Goal: Transaction & Acquisition: Purchase product/service

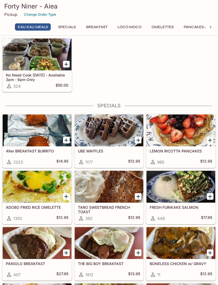
scroll to position [42, 0]
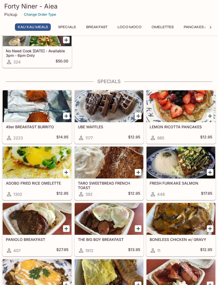
click at [195, 27] on button "Pancakes and Waffles" at bounding box center [206, 26] width 53 height 7
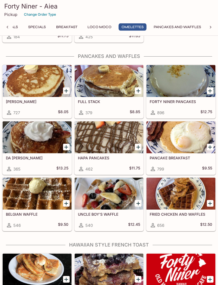
scroll to position [821, 0]
click at [54, 87] on div at bounding box center [37, 81] width 69 height 32
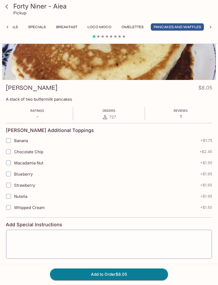
scroll to position [46, 0]
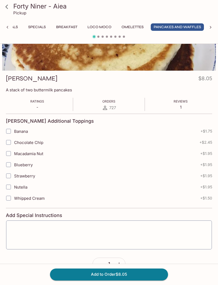
click at [66, 280] on button "Add to Order $8.05" at bounding box center [109, 274] width 118 height 12
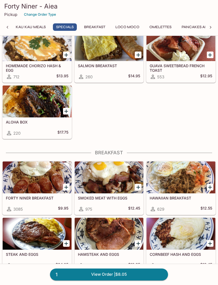
scroll to position [285, 0]
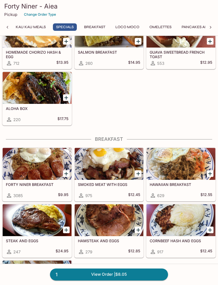
click at [15, 175] on div at bounding box center [37, 164] width 69 height 32
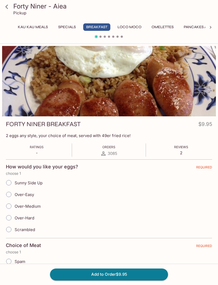
click at [9, 183] on input "Sunny Side Up" at bounding box center [8, 182] width 11 height 11
radio input "true"
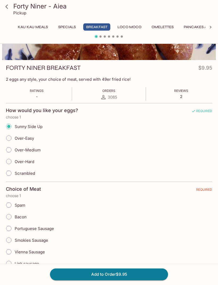
scroll to position [80, 0]
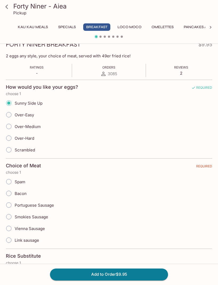
click at [7, 192] on input "Bacon" at bounding box center [8, 193] width 11 height 11
radio input "true"
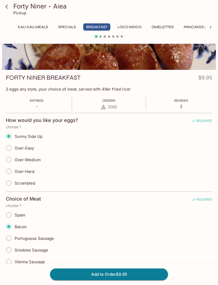
scroll to position [46, 0]
click at [79, 280] on button "Add to Order $9.95" at bounding box center [109, 274] width 118 height 12
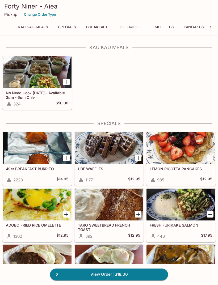
click at [71, 280] on link "2 View Order | $18.00" at bounding box center [109, 274] width 118 height 12
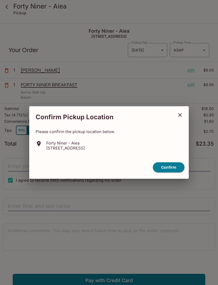
click at [164, 173] on button "Confirm" at bounding box center [169, 167] width 32 height 10
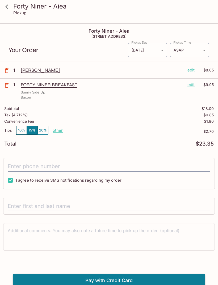
click at [202, 55] on body "Forty Niner - Aiea Pickup Forty Niner - Aiea 98-[STREET_ADDRESS] Your Order Pic…" at bounding box center [109, 166] width 218 height 285
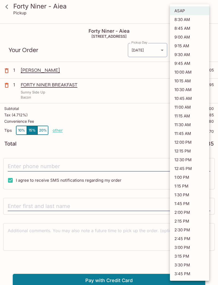
click at [198, 20] on li "8:30 AM" at bounding box center [189, 19] width 39 height 9
type input "[DATE]T18:30:16.000000Z"
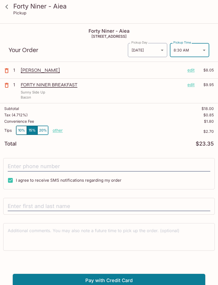
click at [54, 131] on p "other" at bounding box center [58, 130] width 10 height 5
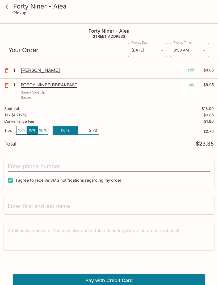
click at [23, 131] on button "10%" at bounding box center [21, 130] width 11 height 9
click at [8, 181] on input "I agree to receive SMS notifications regarding my order" at bounding box center [10, 180] width 11 height 11
click at [11, 182] on input "I agree to receive SMS notifications regarding my order" at bounding box center [10, 180] width 11 height 11
checkbox input "true"
click at [22, 167] on input "tel" at bounding box center [109, 166] width 202 height 10
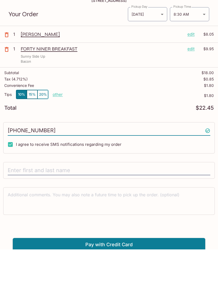
type input "[PHONE_NUMBER]"
click at [180, 201] on input "text" at bounding box center [109, 206] width 202 height 10
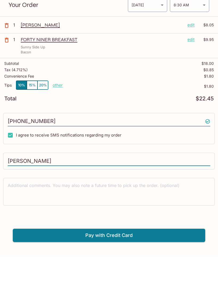
scroll to position [24, 0]
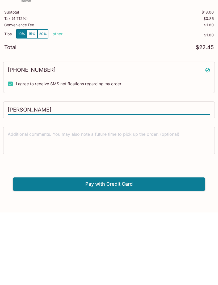
type input "[PERSON_NAME]"
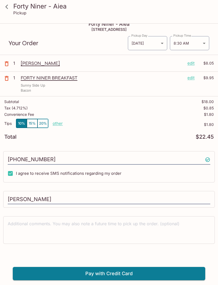
click at [32, 272] on button "Pay with Credit Card" at bounding box center [109, 273] width 192 height 13
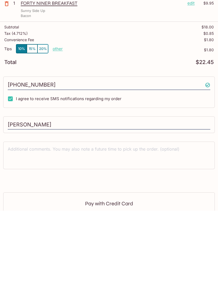
scroll to position [0, 0]
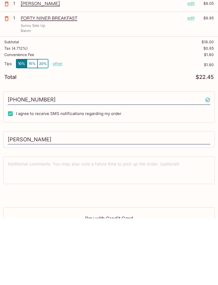
click at [53, 128] on p "other" at bounding box center [58, 130] width 10 height 5
type input "0.00"
click at [209, 227] on textarea at bounding box center [109, 236] width 202 height 18
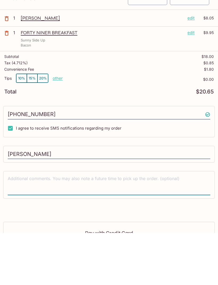
click at [18, 126] on button "10%" at bounding box center [21, 130] width 11 height 9
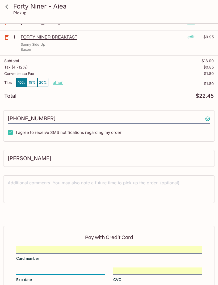
scroll to position [81, 0]
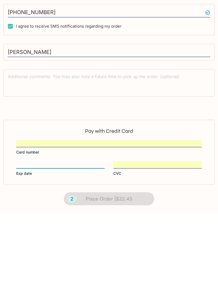
click at [200, 196] on form "Pay with Credit Card Card number Exp date CVC 2 Place Order | $22.45" at bounding box center [109, 238] width 218 height 93
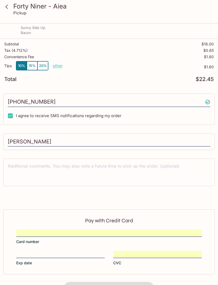
click at [173, 249] on div "Pay with Credit Card Card number Exp date CVC" at bounding box center [108, 241] width 211 height 65
click at [22, 66] on button "10%" at bounding box center [21, 65] width 11 height 9
click at [57, 65] on p "other" at bounding box center [58, 65] width 10 height 5
type input "0.00"
click at [62, 60] on div "Convenience Fee $1.80" at bounding box center [108, 58] width 209 height 6
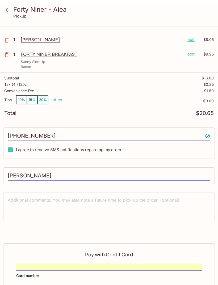
scroll to position [0, 0]
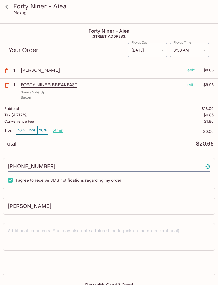
click at [21, 129] on button "10%" at bounding box center [21, 130] width 11 height 9
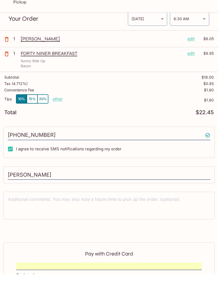
scroll to position [64, 0]
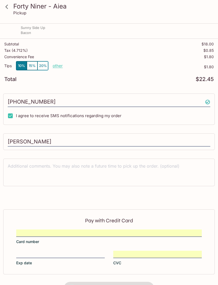
click at [139, 284] on div "2 Place Order | $22.45" at bounding box center [108, 288] width 105 height 28
click at [167, 248] on div "Pay with Credit Card Card number Exp date CVC" at bounding box center [108, 241] width 211 height 65
click at [169, 230] on div at bounding box center [108, 232] width 185 height 7
click at [169, 230] on input "Card number" at bounding box center [108, 230] width 185 height 0
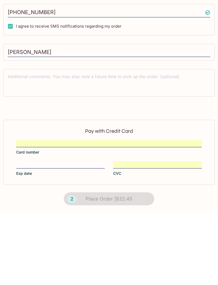
click at [139, 257] on div "2 Place Order | $22.45" at bounding box center [108, 271] width 105 height 28
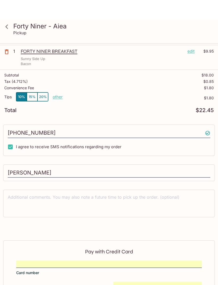
scroll to position [0, 0]
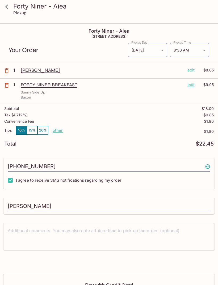
click at [8, 180] on input "I agree to receive SMS notifications regarding my order" at bounding box center [10, 180] width 11 height 11
checkbox input "false"
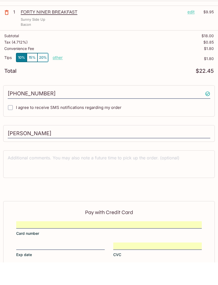
scroll to position [64, 0]
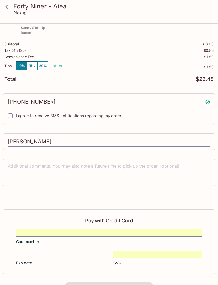
click at [80, 236] on iframe at bounding box center [108, 233] width 185 height 6
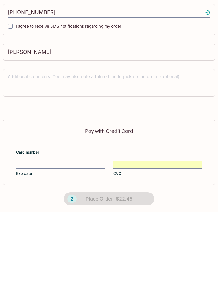
click at [189, 234] on label "CVC" at bounding box center [157, 241] width 88 height 15
click at [189, 234] on input "CVC" at bounding box center [157, 234] width 88 height 0
click at [202, 192] on form "Pay with Credit Card Card number Exp date CVC 2 Place Order | $22.45" at bounding box center [109, 238] width 218 height 93
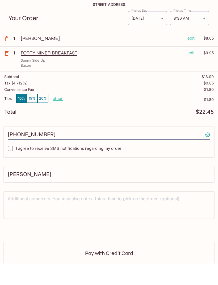
scroll to position [64, 0]
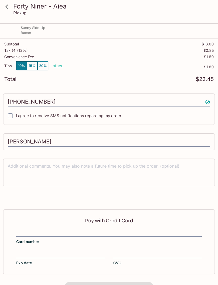
click at [144, 284] on div "2 Place Order | $22.45" at bounding box center [108, 288] width 105 height 28
click at [132, 284] on div "2 Place Order | $22.45" at bounding box center [108, 288] width 105 height 28
click at [134, 284] on div "2 Place Order | $22.45" at bounding box center [108, 288] width 105 height 28
click at [137, 284] on div "2 Place Order | $22.45" at bounding box center [108, 288] width 105 height 28
